Goal: Task Accomplishment & Management: Complete application form

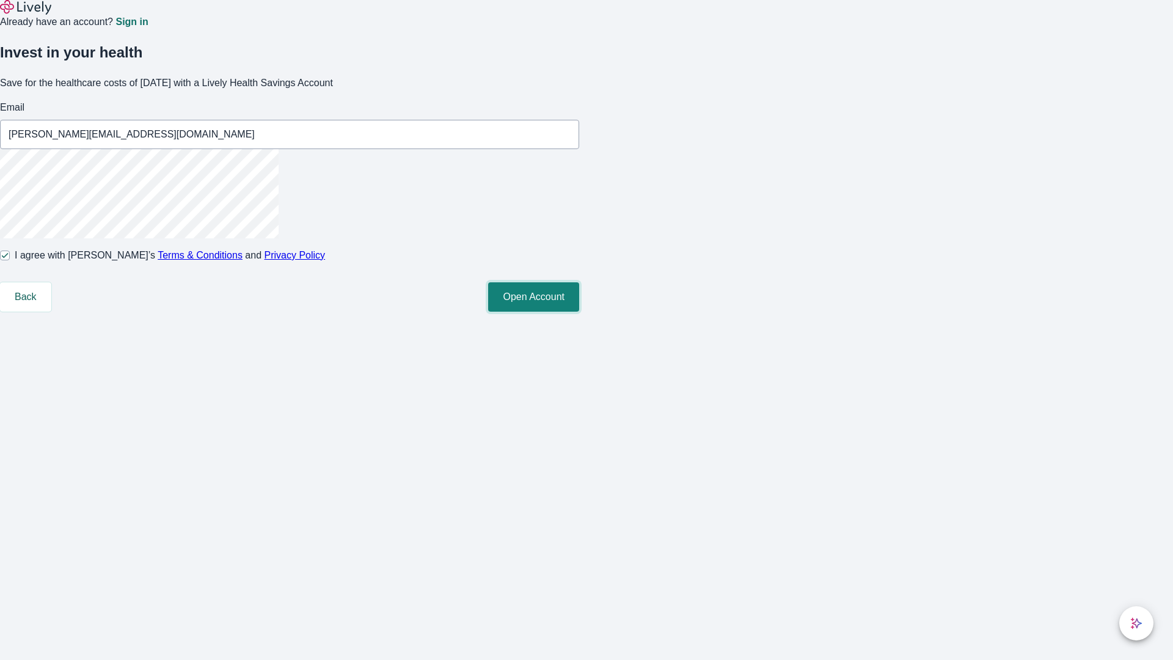
click at [579, 312] on button "Open Account" at bounding box center [533, 296] width 91 height 29
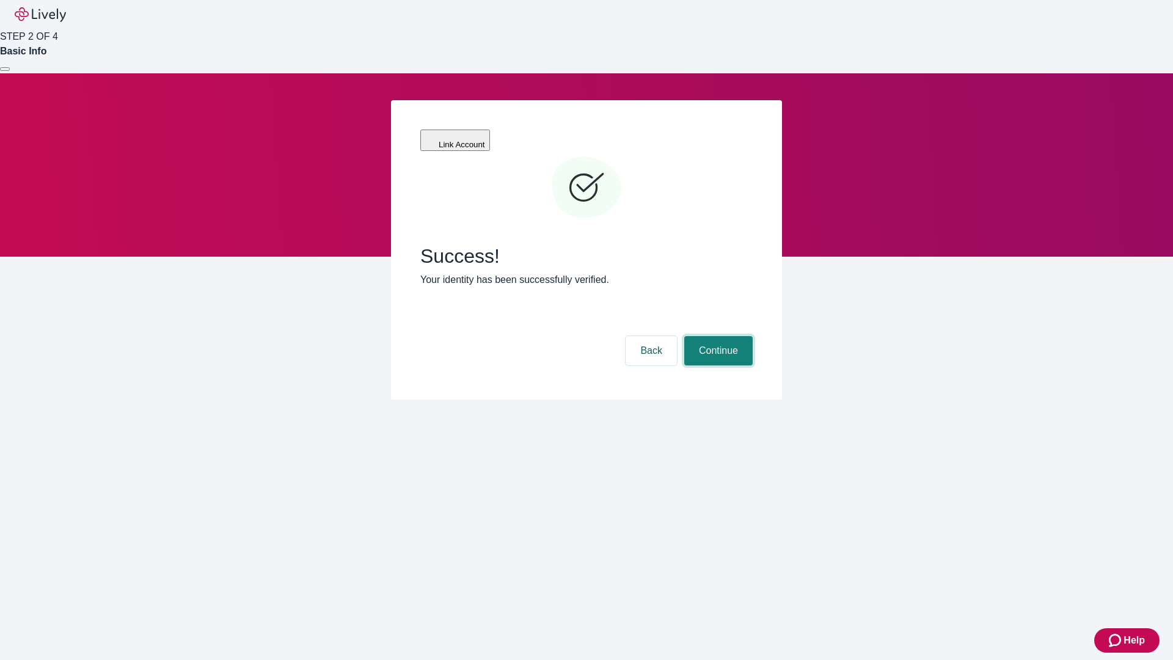
click at [717, 336] on button "Continue" at bounding box center [719, 350] width 68 height 29
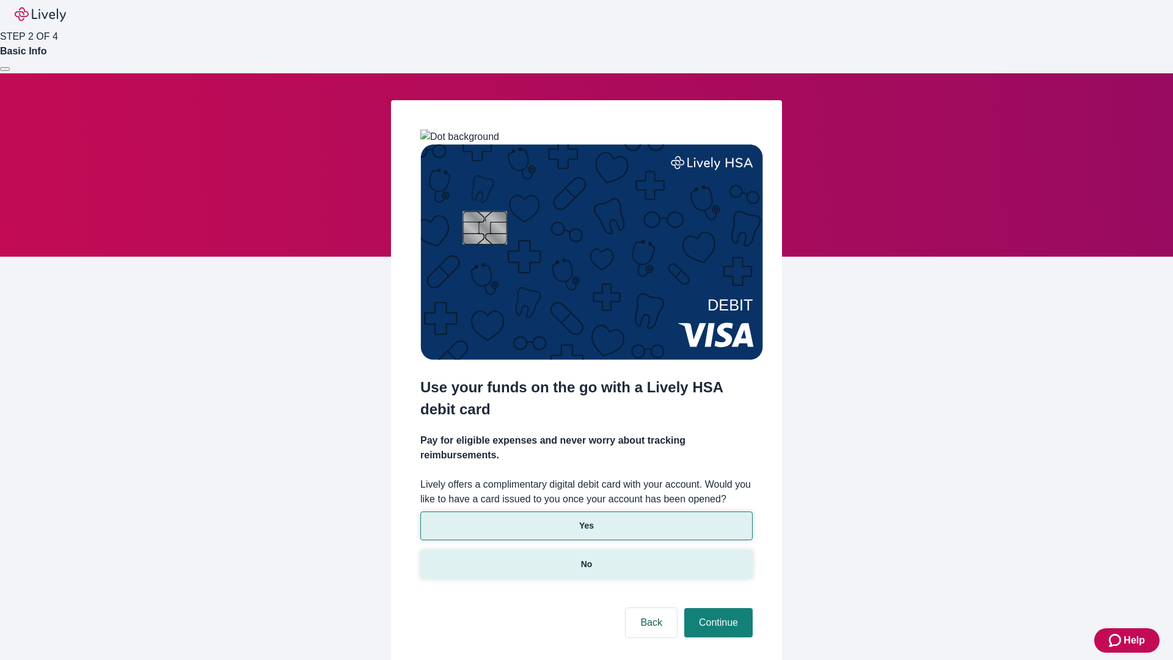
click at [586, 558] on p "No" at bounding box center [587, 564] width 12 height 13
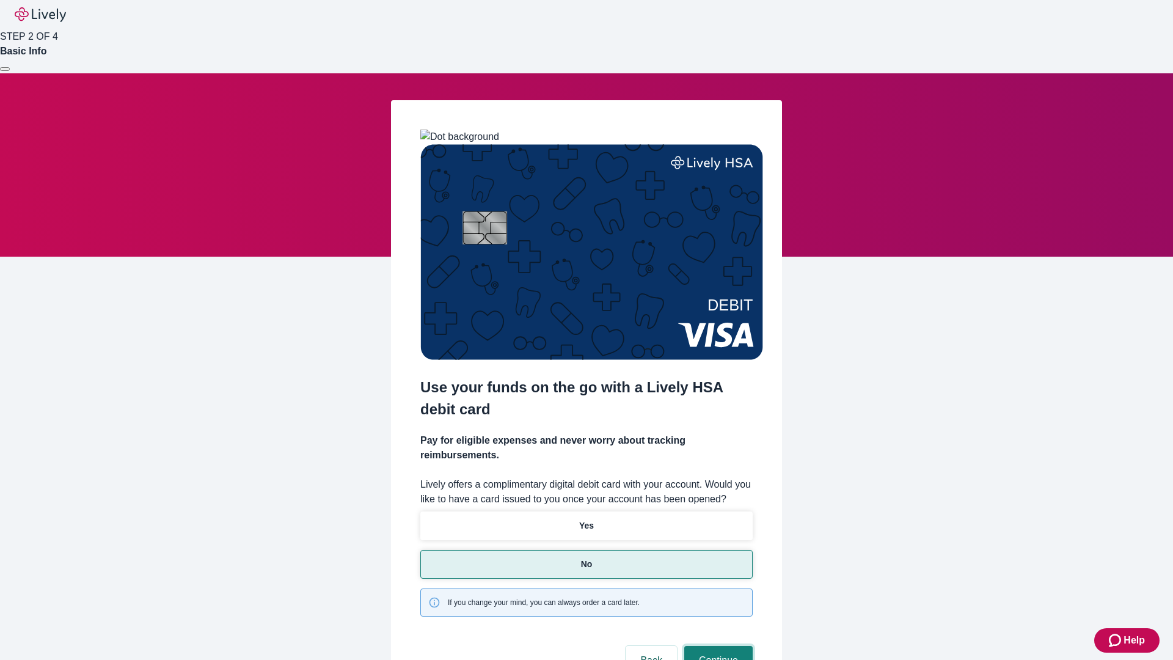
click at [717, 646] on button "Continue" at bounding box center [719, 660] width 68 height 29
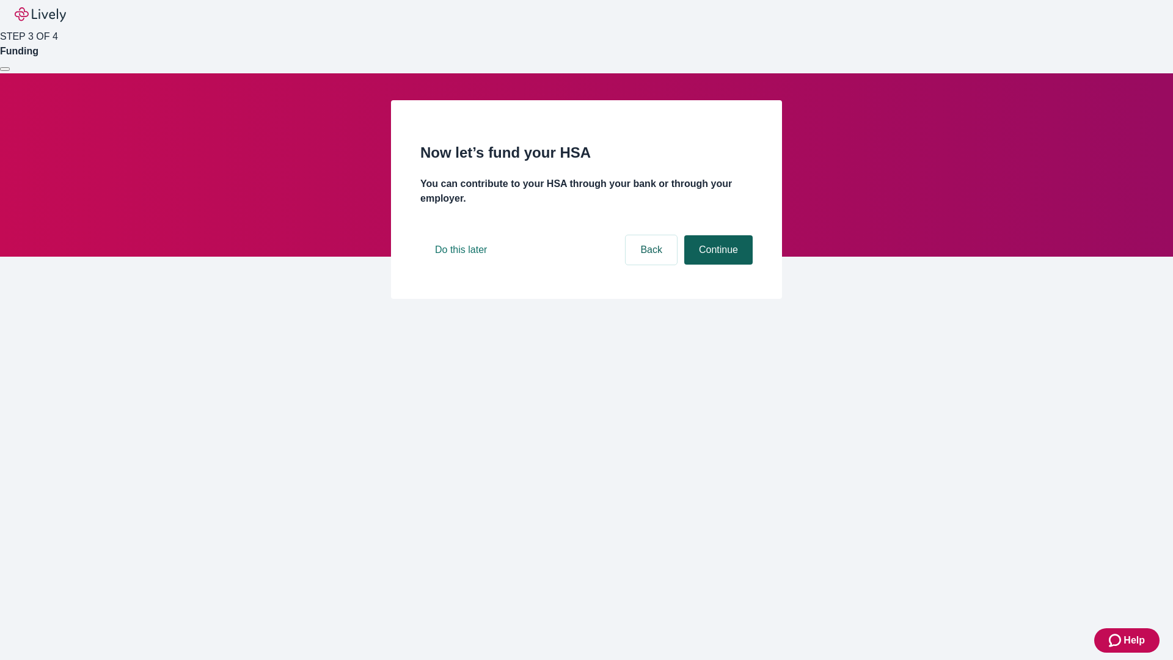
click at [717, 265] on button "Continue" at bounding box center [719, 249] width 68 height 29
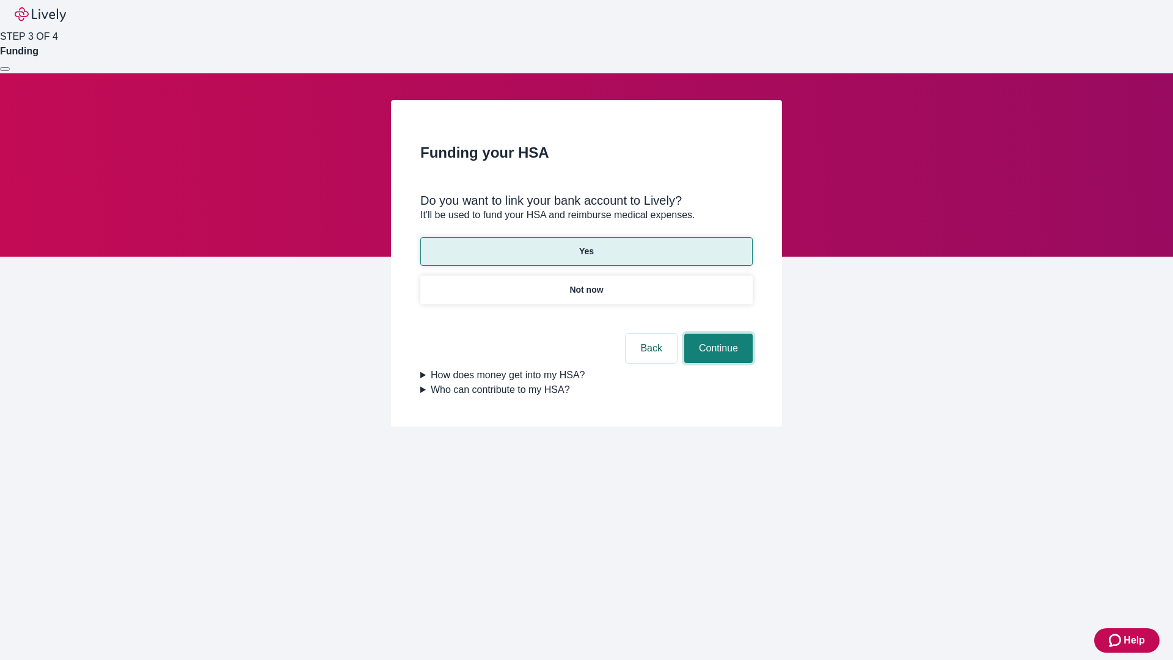
click at [717, 334] on button "Continue" at bounding box center [719, 348] width 68 height 29
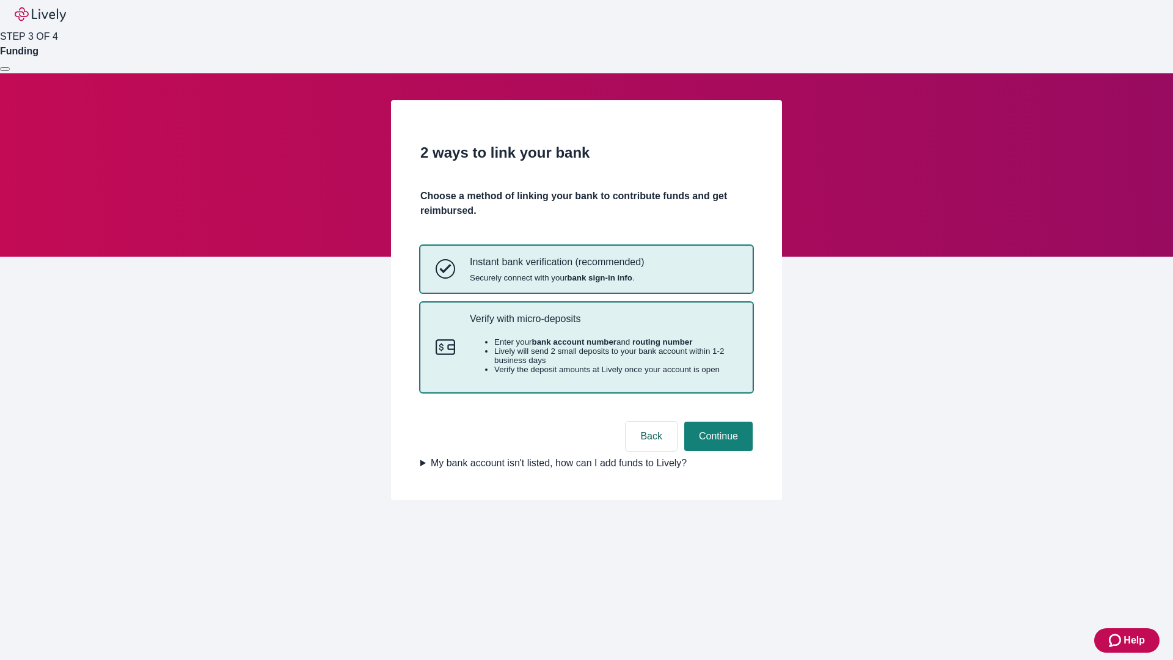
click at [603, 325] on p "Verify with micro-deposits" at bounding box center [604, 319] width 268 height 12
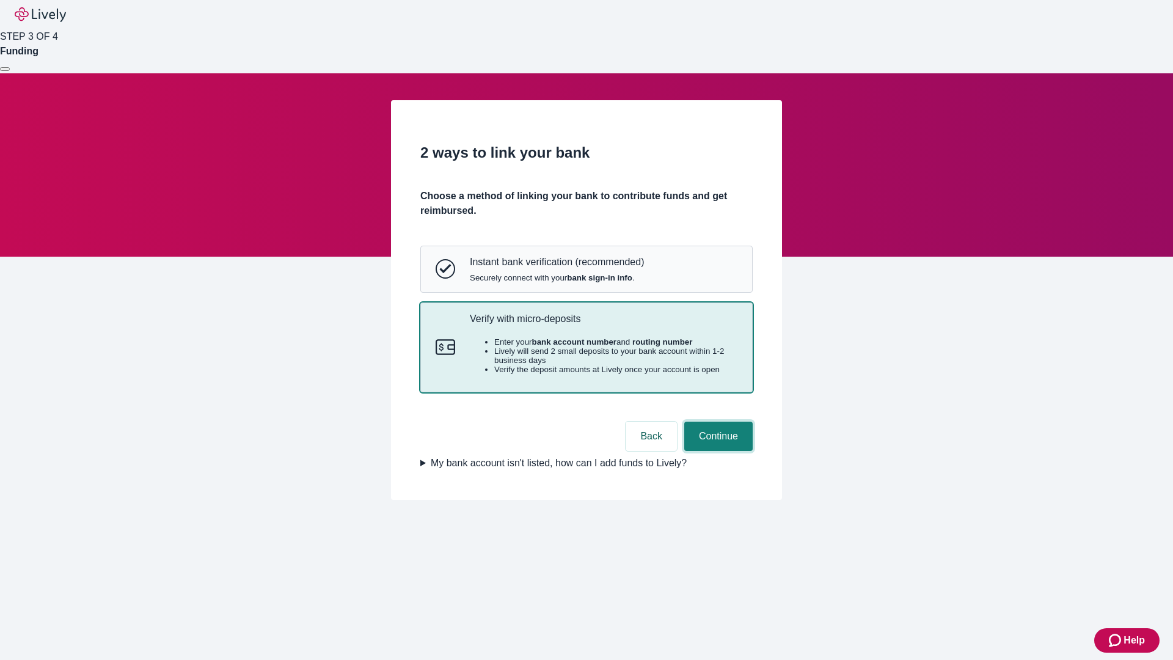
click at [717, 451] on button "Continue" at bounding box center [719, 436] width 68 height 29
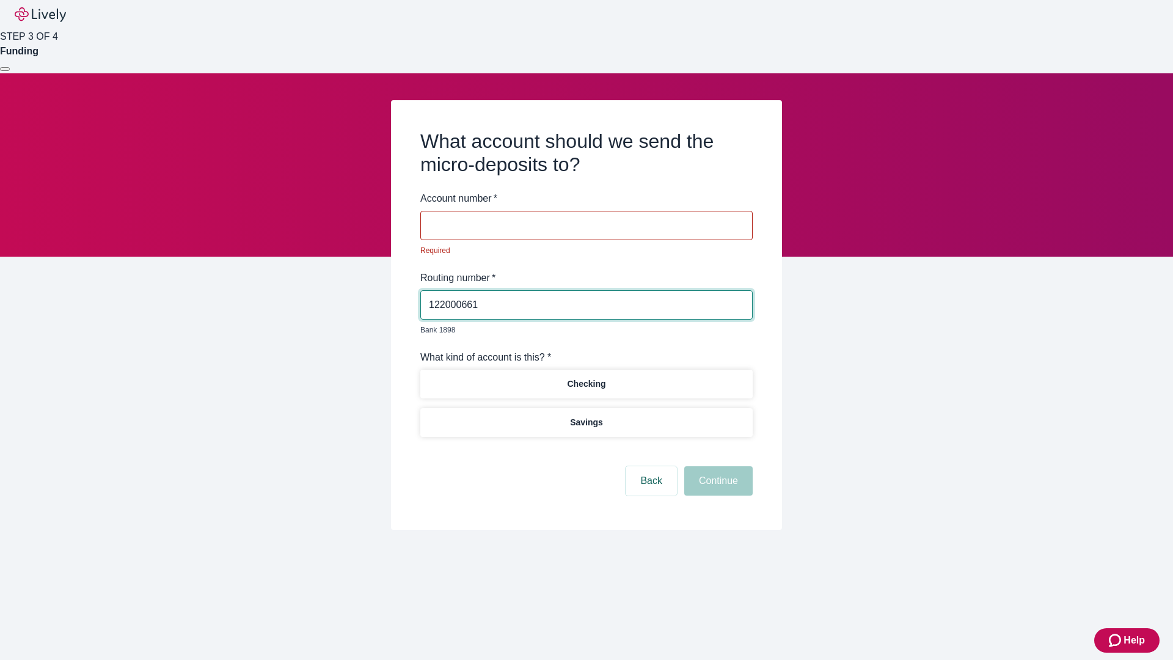
type input "122000661"
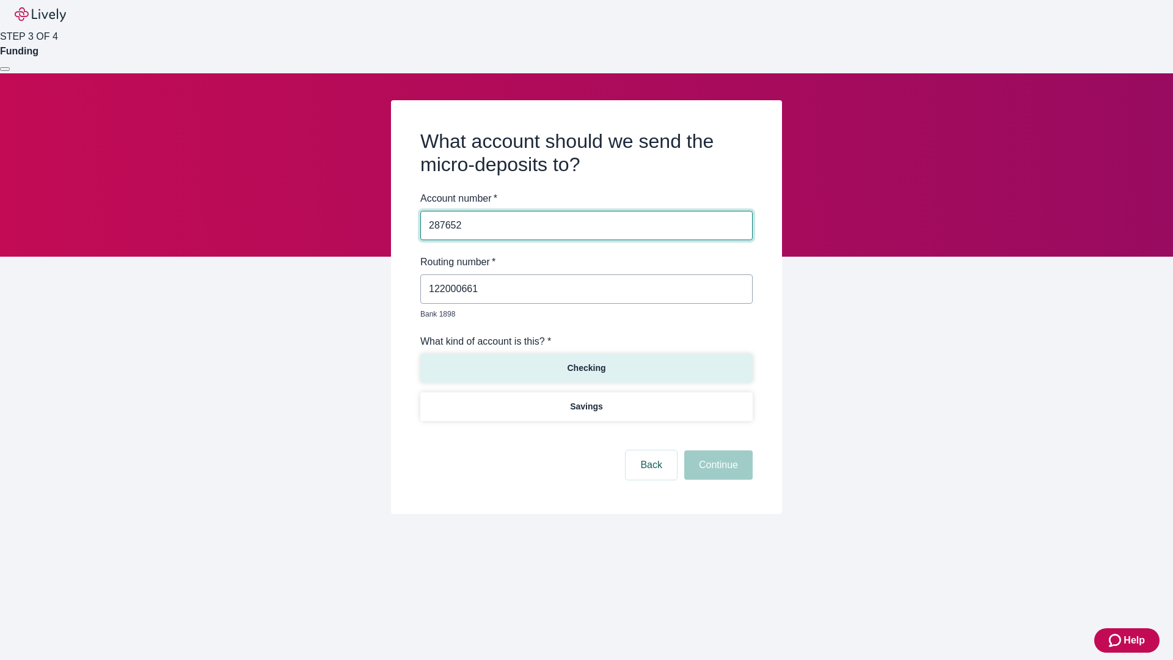
type input "287652"
click at [586, 362] on p "Checking" at bounding box center [586, 368] width 39 height 13
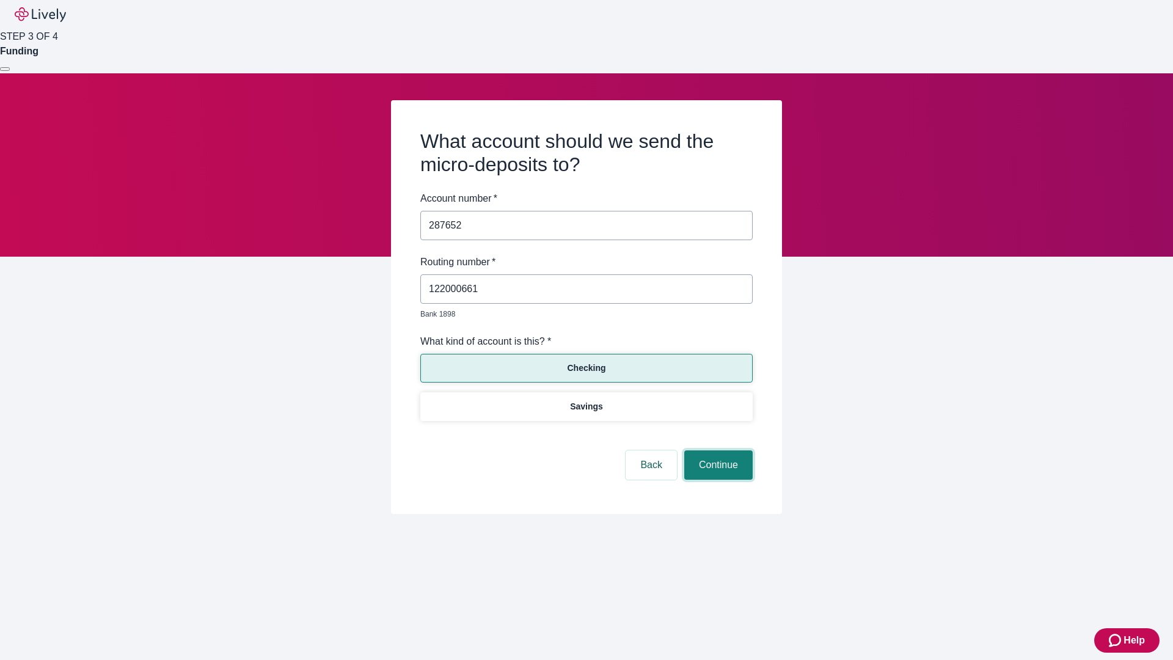
click at [717, 451] on button "Continue" at bounding box center [719, 464] width 68 height 29
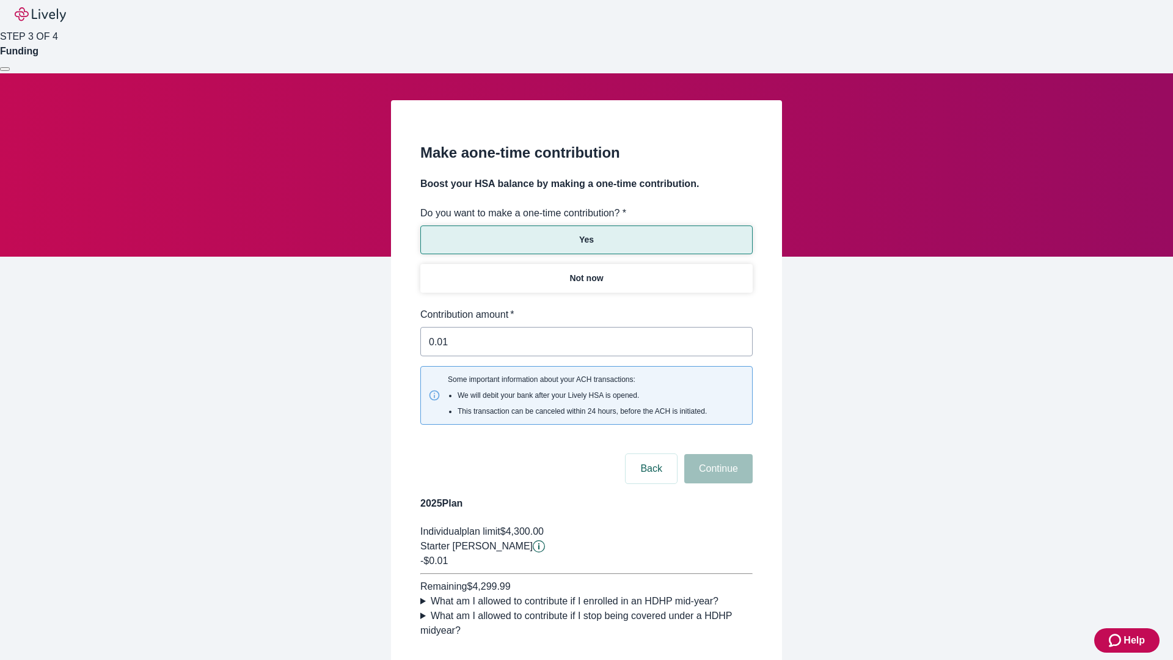
type input "0.01"
click at [717, 454] on button "Continue" at bounding box center [719, 468] width 68 height 29
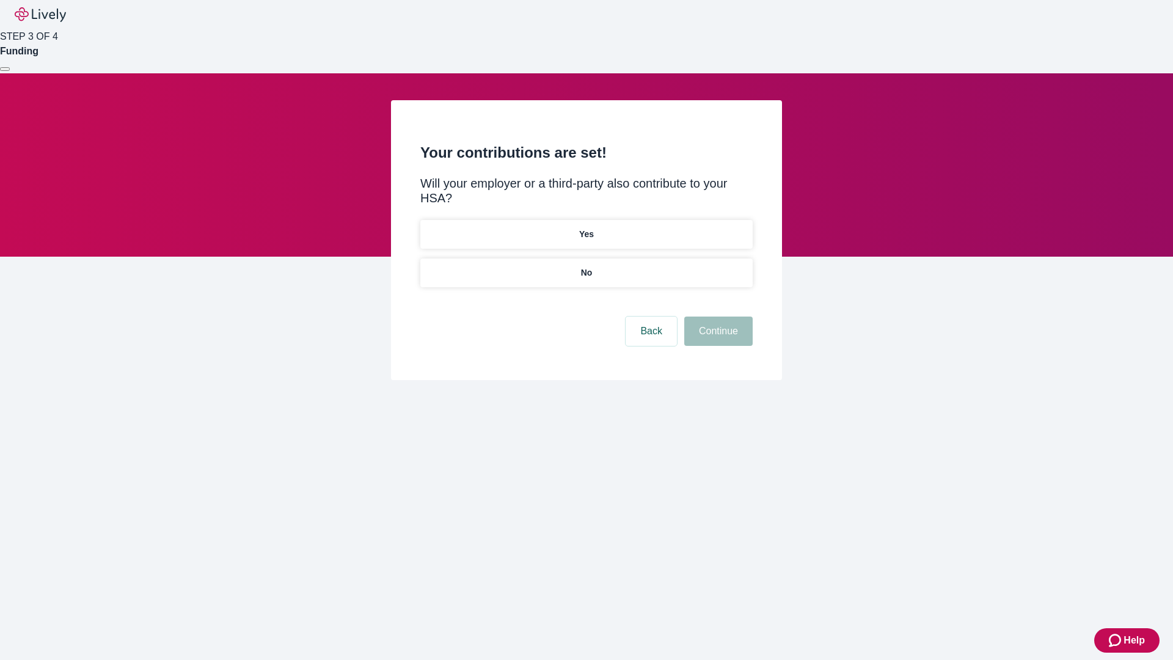
click at [586, 266] on p "No" at bounding box center [587, 272] width 12 height 13
click at [717, 317] on button "Continue" at bounding box center [719, 331] width 68 height 29
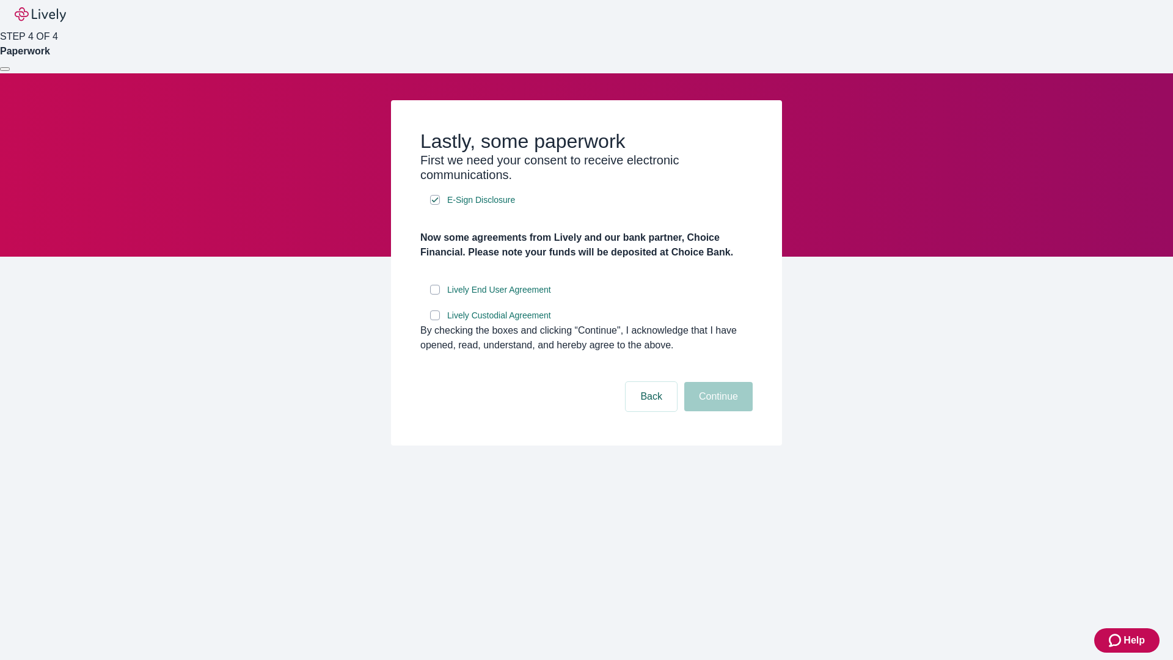
click at [435, 295] on input "Lively End User Agreement" at bounding box center [435, 290] width 10 height 10
checkbox input "true"
click at [435, 320] on input "Lively Custodial Agreement" at bounding box center [435, 315] width 10 height 10
checkbox input "true"
click at [717, 411] on button "Continue" at bounding box center [719, 396] width 68 height 29
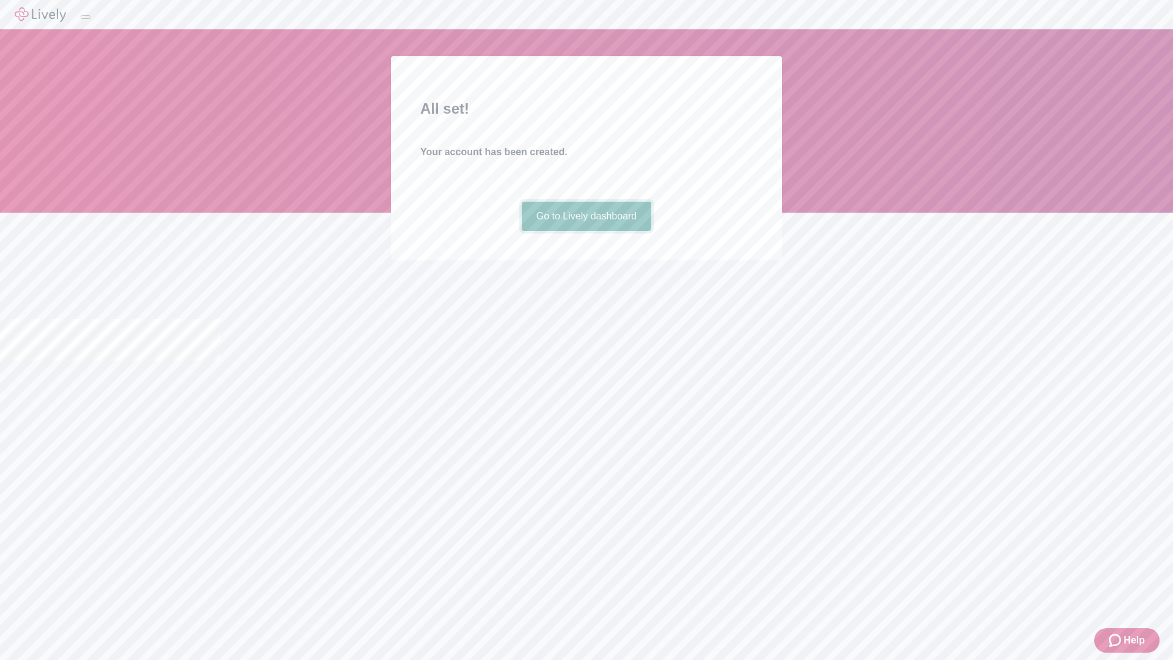
click at [586, 231] on link "Go to Lively dashboard" at bounding box center [587, 216] width 130 height 29
